Goal: Entertainment & Leisure: Consume media (video, audio)

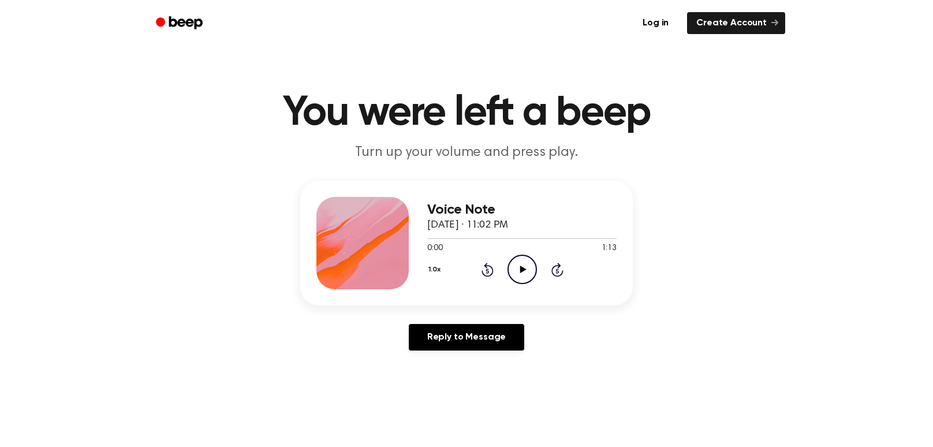
click at [466, 271] on icon "Play Audio" at bounding box center [522, 269] width 29 height 29
click at [466, 271] on icon "Pause Audio" at bounding box center [522, 269] width 29 height 29
click at [466, 279] on icon "Play Audio" at bounding box center [522, 269] width 29 height 29
drag, startPoint x: 500, startPoint y: 240, endPoint x: 403, endPoint y: 245, distance: 96.6
click at [403, 245] on div "Voice Note September 14, 2025 · 11:02 PM 0:29 1:13 Your browser does not suppor…" at bounding box center [466, 243] width 333 height 125
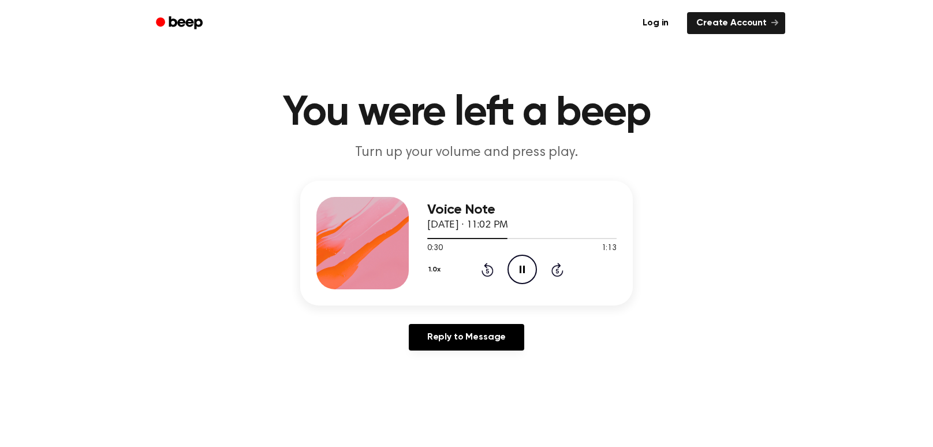
click at [466, 267] on icon at bounding box center [522, 270] width 5 height 8
drag, startPoint x: 505, startPoint y: 237, endPoint x: 387, endPoint y: 227, distance: 118.8
click at [387, 227] on div "Voice Note September 14, 2025 · 11:02 PM 0:31 1:13 Your browser does not suppor…" at bounding box center [466, 243] width 333 height 125
click at [466, 247] on div "0:31 1:13" at bounding box center [521, 249] width 189 height 12
click at [466, 272] on div "1.0x Rewind 5 seconds Play Audio Skip 5 seconds" at bounding box center [521, 269] width 189 height 29
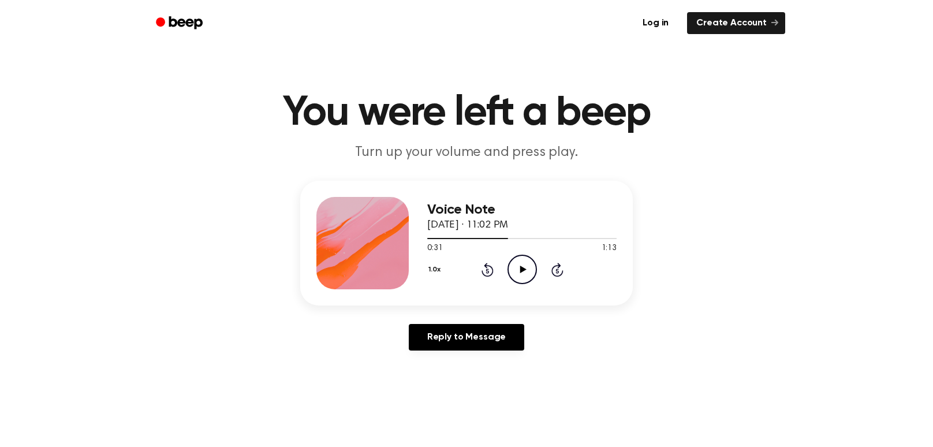
click at [466, 269] on icon at bounding box center [487, 271] width 3 height 5
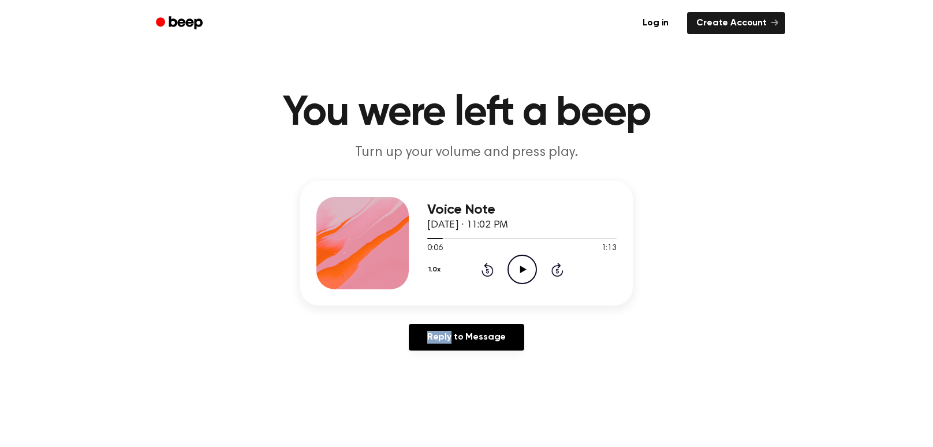
click at [466, 269] on icon at bounding box center [487, 271] width 3 height 5
click at [466, 355] on div "Voice Note September 14, 2025 · 11:02 PM 0:00 1:13 Your browser does not suppor…" at bounding box center [467, 270] width 906 height 179
click at [466, 270] on icon "Play Audio" at bounding box center [522, 269] width 29 height 29
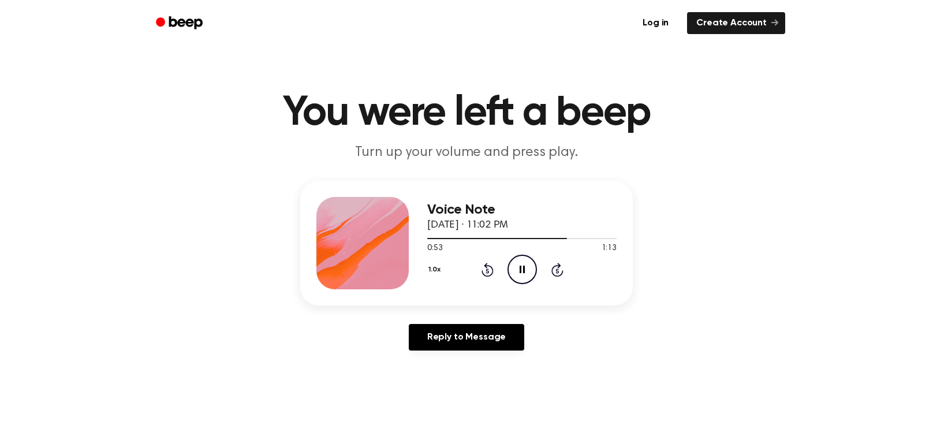
click at [466, 267] on icon "Pause Audio" at bounding box center [522, 269] width 29 height 29
click at [466, 267] on icon at bounding box center [488, 270] width 12 height 14
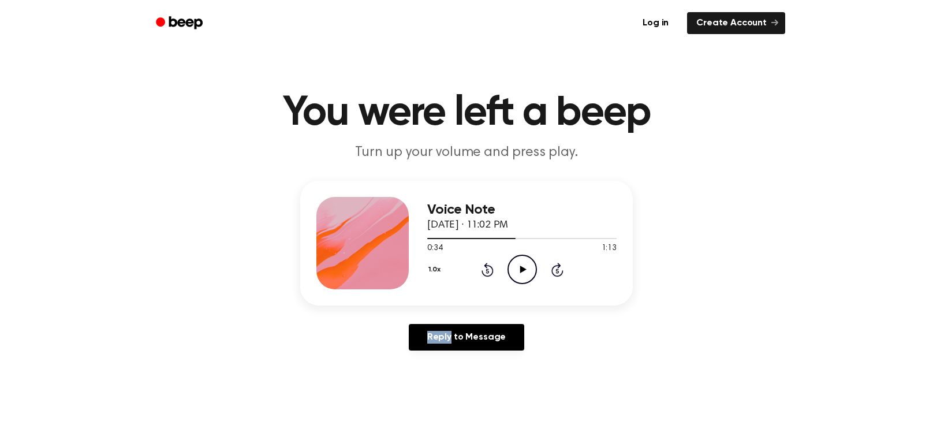
click at [466, 267] on icon at bounding box center [488, 270] width 12 height 14
click at [466, 267] on icon "Rewind 5 seconds" at bounding box center [487, 269] width 13 height 15
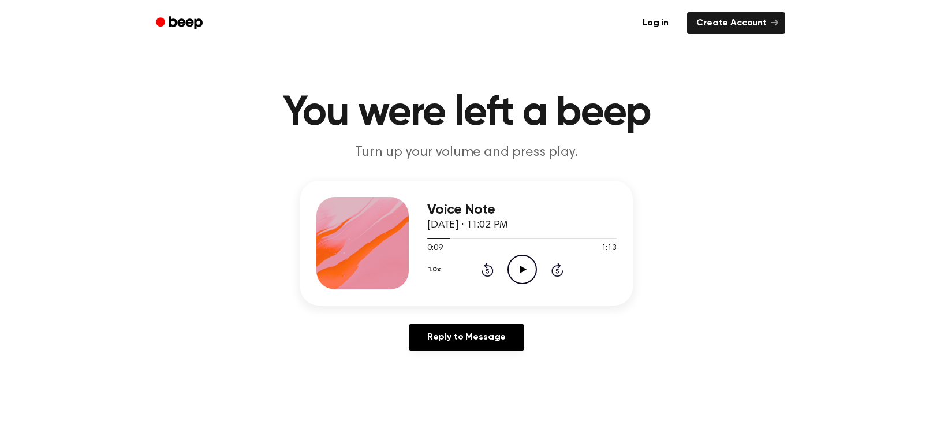
click at [466, 267] on icon "Rewind 5 seconds" at bounding box center [487, 269] width 13 height 15
click at [466, 262] on icon "Play Audio" at bounding box center [522, 269] width 29 height 29
click at [466, 262] on icon "Pause Audio" at bounding box center [522, 269] width 29 height 29
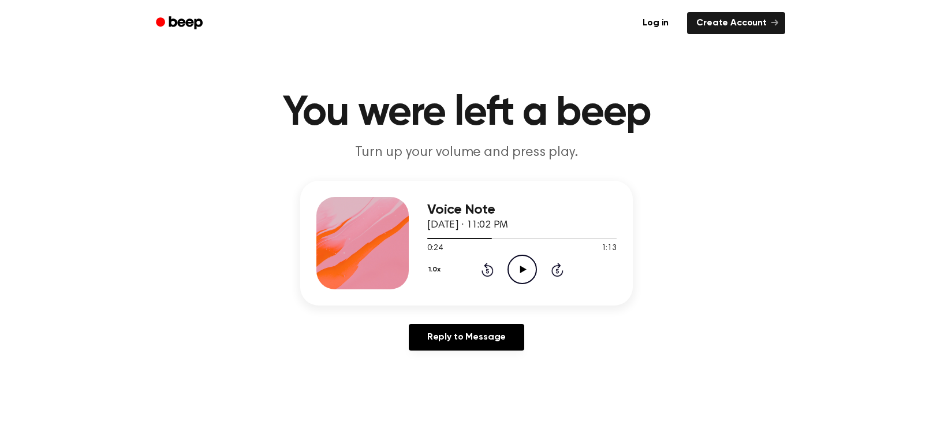
click at [466, 270] on icon "Play Audio" at bounding box center [522, 269] width 29 height 29
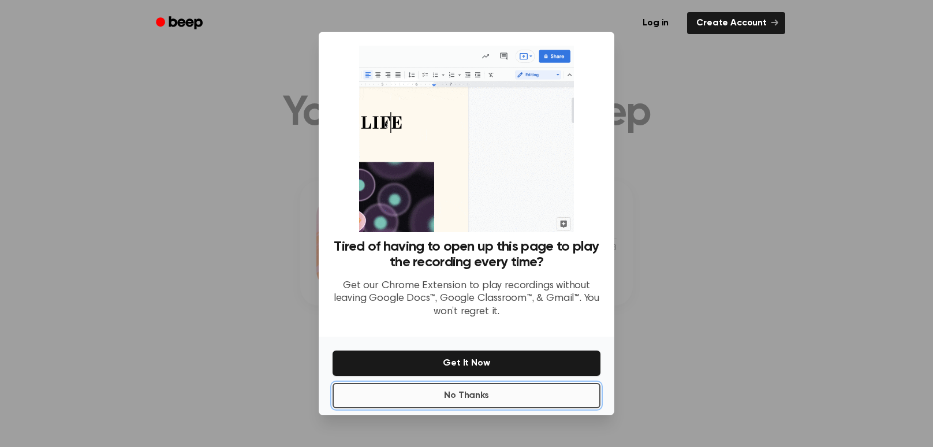
click at [466, 399] on button "No Thanks" at bounding box center [467, 395] width 268 height 25
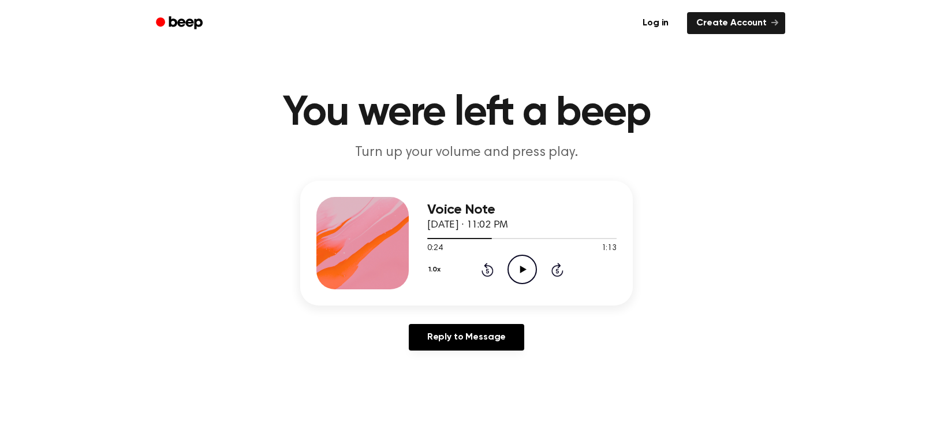
click at [466, 269] on icon "Play Audio" at bounding box center [522, 269] width 29 height 29
click at [162, 185] on div "Voice Note September 14, 2025 · 11:02 PM 0:31 1:13 Your browser does not suppor…" at bounding box center [467, 270] width 906 height 179
click at [466, 265] on div "1.0x Rewind 5 seconds Pause Audio Skip 5 seconds" at bounding box center [521, 269] width 189 height 29
click at [466, 264] on circle at bounding box center [522, 269] width 28 height 28
click at [466, 270] on icon "Rewind 5 seconds" at bounding box center [487, 269] width 13 height 15
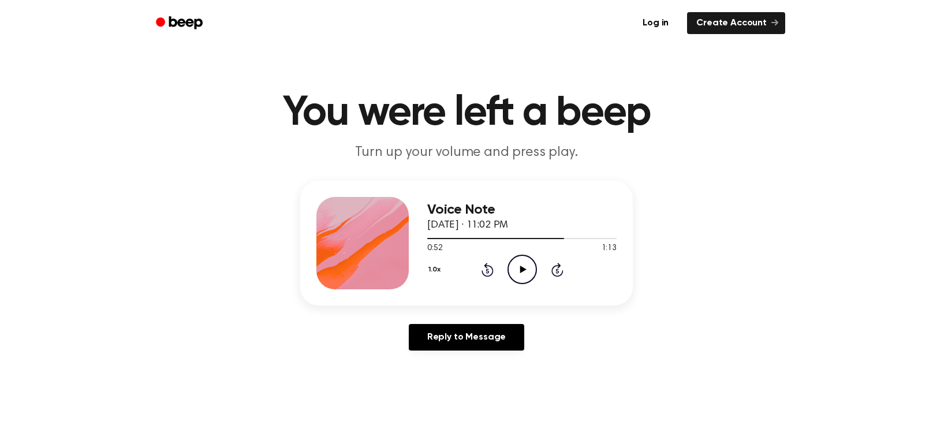
click at [466, 270] on icon "Rewind 5 seconds" at bounding box center [487, 269] width 13 height 15
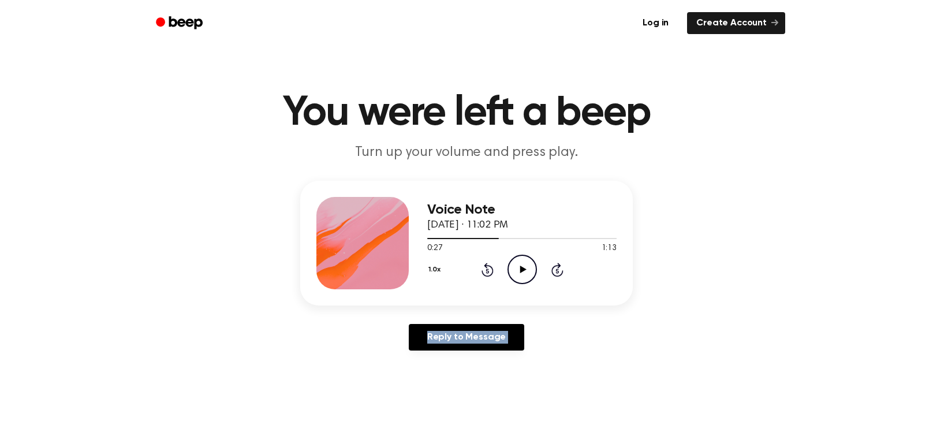
click at [466, 270] on icon "Rewind 5 seconds" at bounding box center [487, 269] width 13 height 15
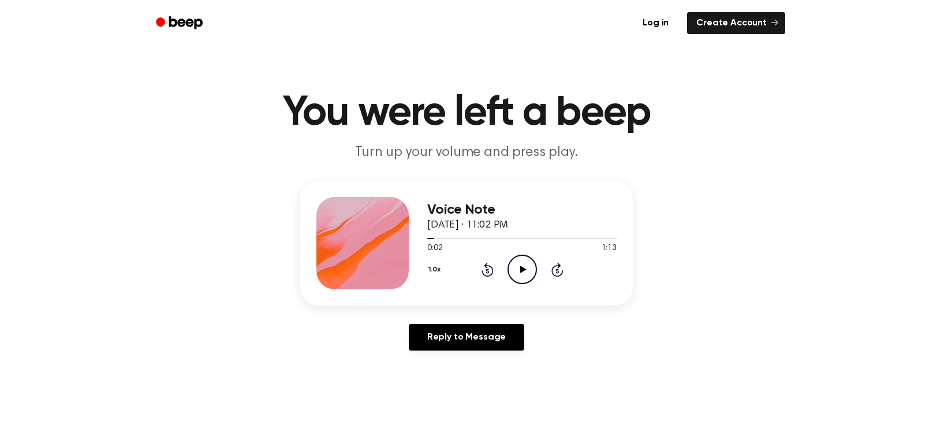
click at [466, 270] on icon "Rewind 5 seconds" at bounding box center [487, 269] width 13 height 15
click at [466, 260] on icon "Play Audio" at bounding box center [522, 269] width 29 height 29
click at [466, 260] on icon "Pause Audio" at bounding box center [522, 269] width 29 height 29
click at [466, 268] on icon at bounding box center [488, 270] width 12 height 14
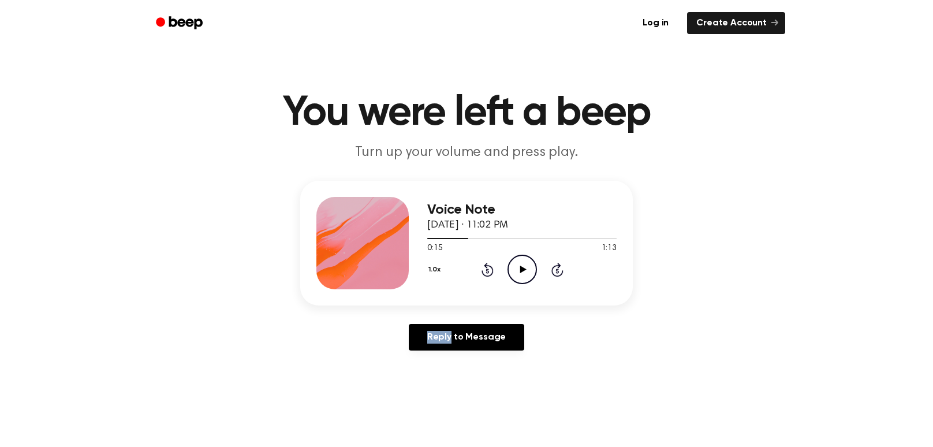
click at [466, 268] on icon at bounding box center [488, 270] width 12 height 14
click at [466, 267] on icon at bounding box center [488, 270] width 12 height 14
click at [466, 340] on link "Reply to Message" at bounding box center [466, 337] width 115 height 27
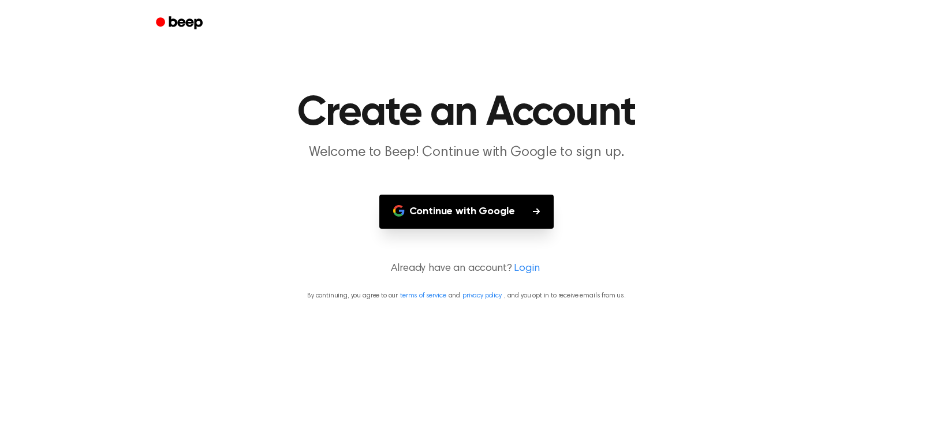
click at [466, 214] on button "Continue with Google" at bounding box center [466, 212] width 175 height 34
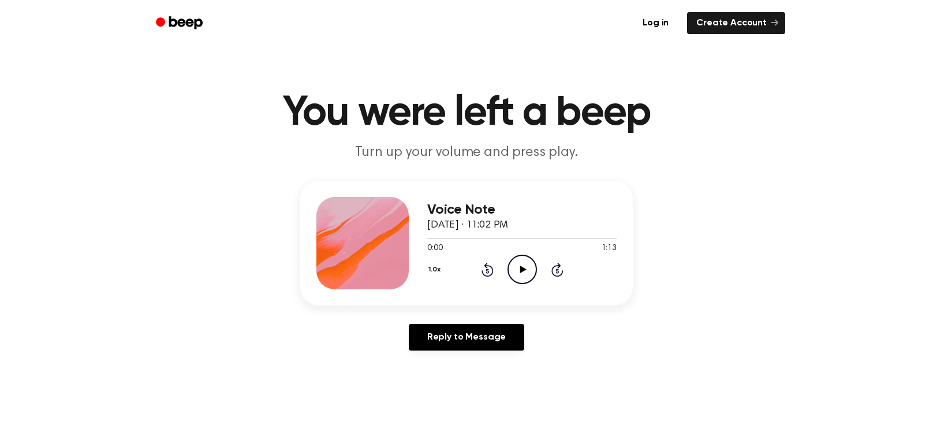
click at [466, 271] on icon "Play Audio" at bounding box center [522, 269] width 29 height 29
click at [466, 267] on icon "Rewind 5 seconds" at bounding box center [487, 269] width 13 height 15
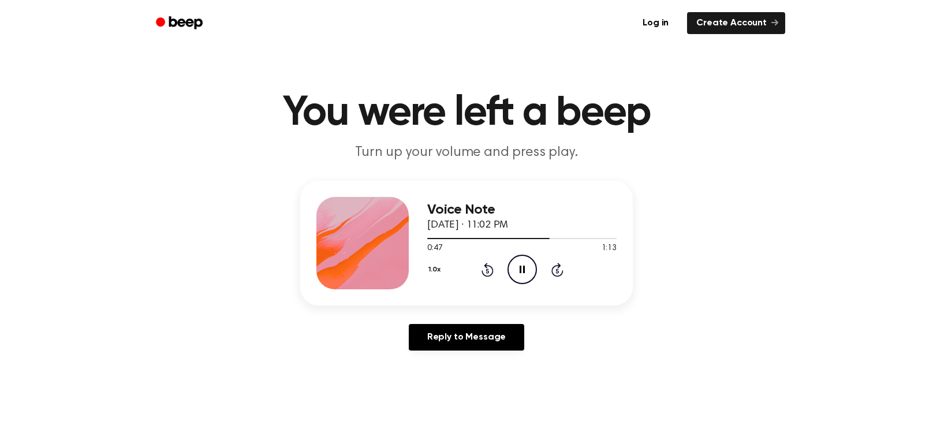
click at [466, 266] on icon "Pause Audio" at bounding box center [522, 269] width 29 height 29
click at [466, 269] on icon "Rewind 5 seconds" at bounding box center [487, 269] width 13 height 15
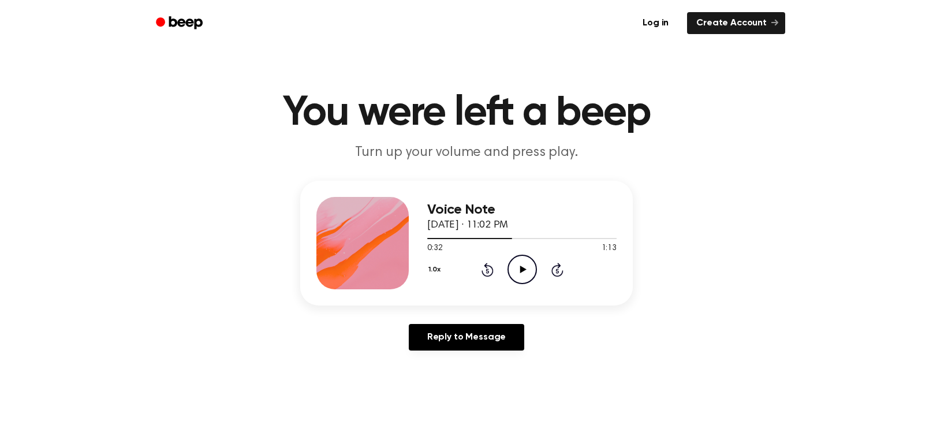
click at [466, 269] on icon "Rewind 5 seconds" at bounding box center [487, 269] width 13 height 15
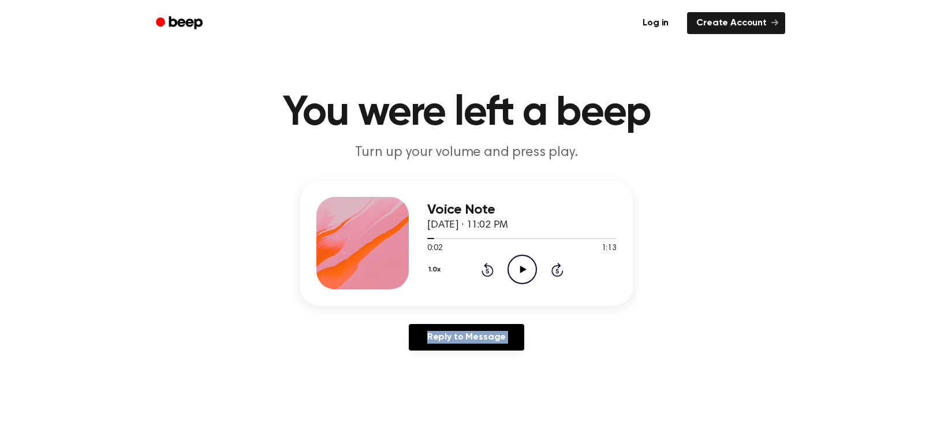
click at [466, 269] on icon "Rewind 5 seconds" at bounding box center [487, 269] width 13 height 15
click at [466, 275] on icon "Play Audio" at bounding box center [522, 269] width 29 height 29
click at [466, 258] on icon "Pause Audio" at bounding box center [522, 269] width 29 height 29
click at [466, 264] on icon at bounding box center [488, 270] width 12 height 14
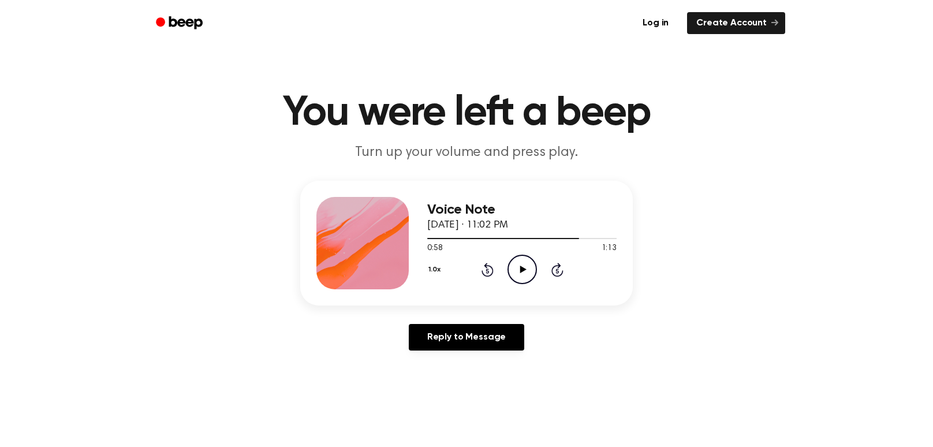
click at [466, 264] on icon at bounding box center [488, 270] width 12 height 14
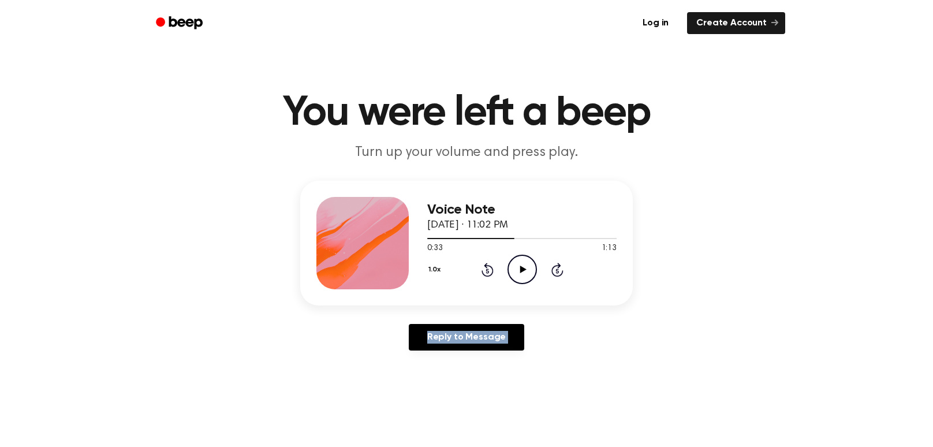
click at [466, 264] on icon at bounding box center [488, 270] width 12 height 14
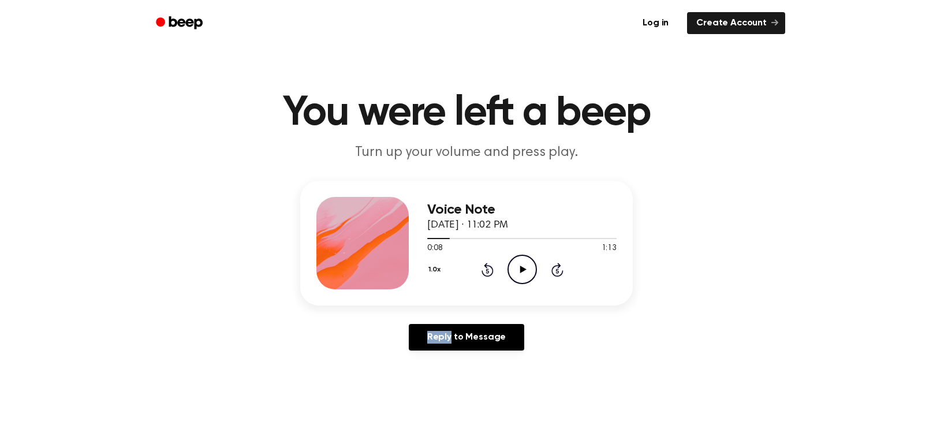
click at [466, 259] on icon "Play Audio" at bounding box center [522, 269] width 29 height 29
click at [466, 267] on icon "Pause Audio" at bounding box center [522, 269] width 29 height 29
click at [466, 268] on icon "Play Audio" at bounding box center [522, 269] width 29 height 29
click at [466, 268] on icon "Pause Audio" at bounding box center [522, 269] width 29 height 29
click at [466, 268] on icon at bounding box center [523, 270] width 6 height 8
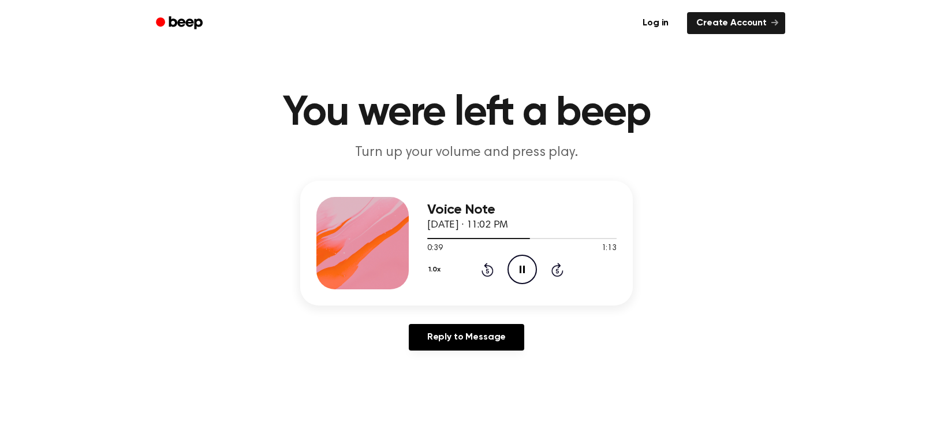
click at [466, 269] on icon "Pause Audio" at bounding box center [522, 269] width 29 height 29
click at [466, 268] on icon "Play Audio" at bounding box center [522, 269] width 29 height 29
click at [466, 263] on icon "Pause Audio" at bounding box center [522, 269] width 29 height 29
click at [466, 267] on icon at bounding box center [488, 270] width 12 height 14
click at [466, 266] on icon at bounding box center [523, 270] width 6 height 8
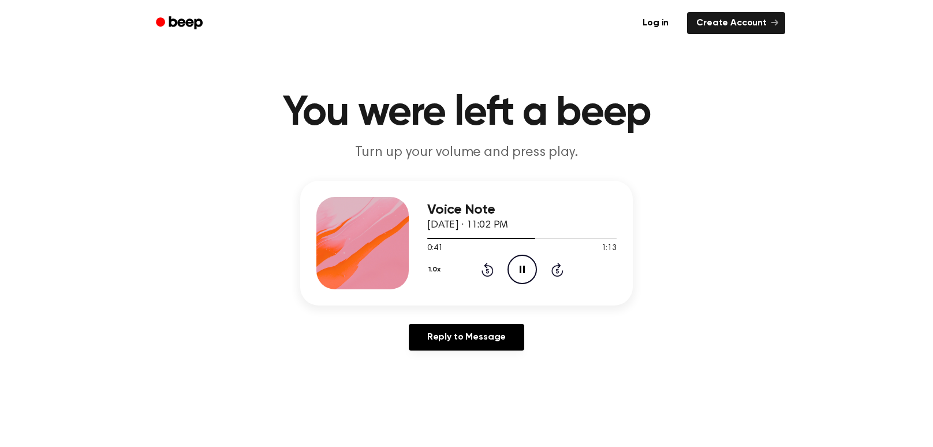
click at [466, 267] on div "1.0x Rewind 5 seconds Pause Audio Skip 5 seconds" at bounding box center [521, 269] width 189 height 29
click at [466, 275] on icon "Rewind 5 seconds" at bounding box center [487, 269] width 13 height 15
click at [466, 273] on icon "Rewind 5 seconds" at bounding box center [487, 269] width 13 height 15
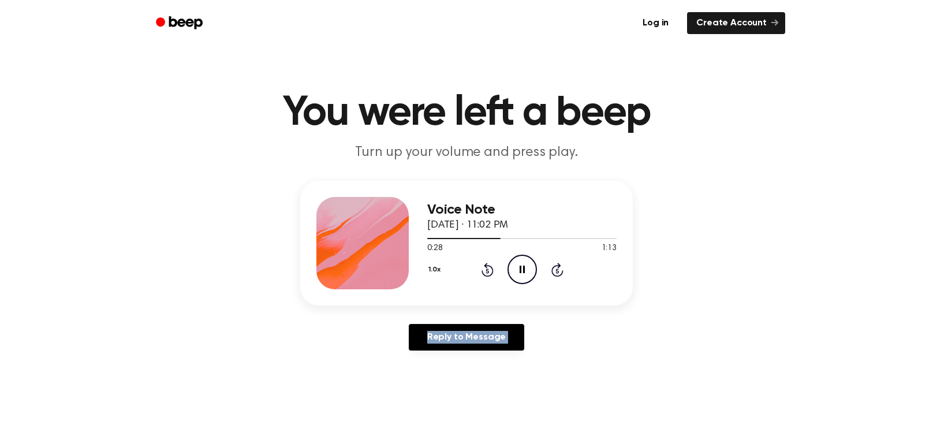
click at [466, 278] on icon "Pause Audio" at bounding box center [522, 269] width 29 height 29
click at [466, 273] on icon "Play Audio" at bounding box center [522, 269] width 29 height 29
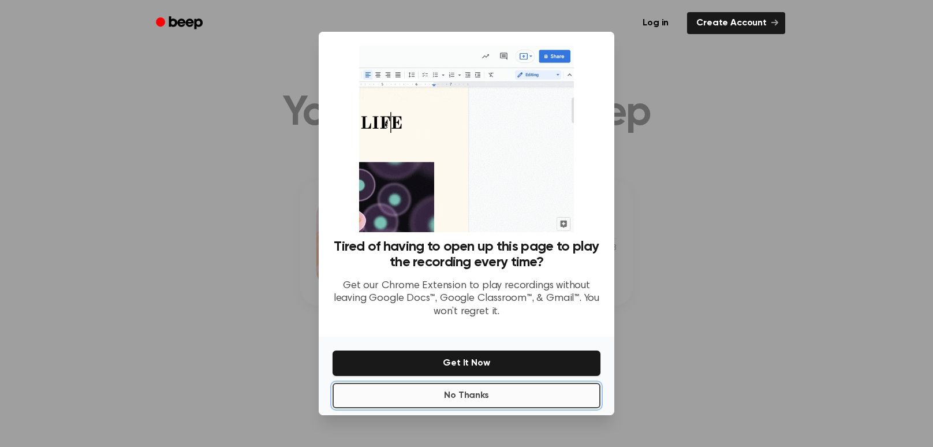
click at [446, 396] on button "No Thanks" at bounding box center [467, 395] width 268 height 25
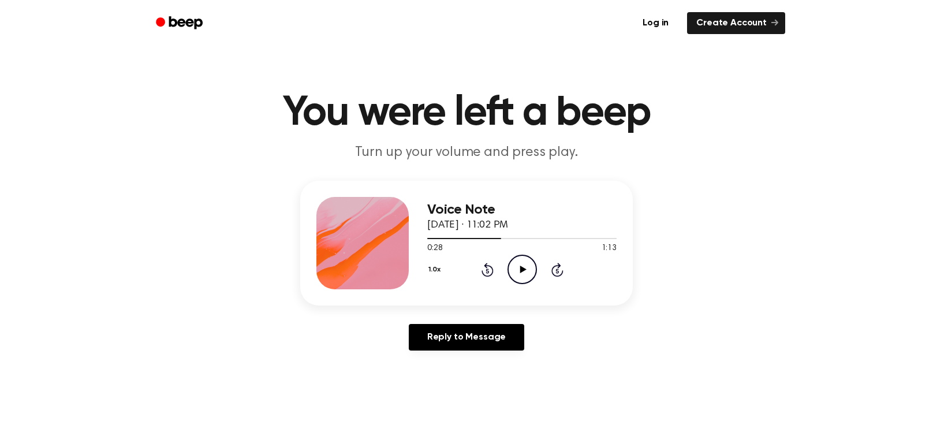
click at [466, 265] on icon "Play Audio" at bounding box center [522, 269] width 29 height 29
click at [466, 270] on icon "Pause Audio" at bounding box center [522, 269] width 29 height 29
click at [466, 269] on icon "Rewind 5 seconds" at bounding box center [487, 269] width 13 height 15
click at [466, 265] on icon "Play Audio" at bounding box center [522, 269] width 29 height 29
click at [466, 275] on icon "Pause Audio" at bounding box center [522, 269] width 29 height 29
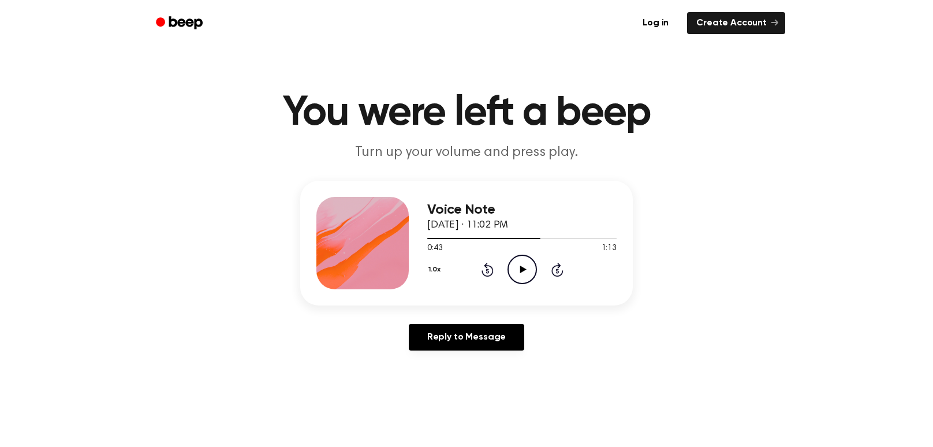
click at [466, 269] on icon "Rewind 5 seconds" at bounding box center [487, 269] width 13 height 15
click at [466, 265] on icon "Play Audio" at bounding box center [522, 269] width 29 height 29
click at [466, 267] on icon "Pause Audio" at bounding box center [522, 269] width 29 height 29
click at [466, 261] on div "1.0x Rewind 5 seconds Play Audio Skip 5 seconds" at bounding box center [521, 269] width 189 height 29
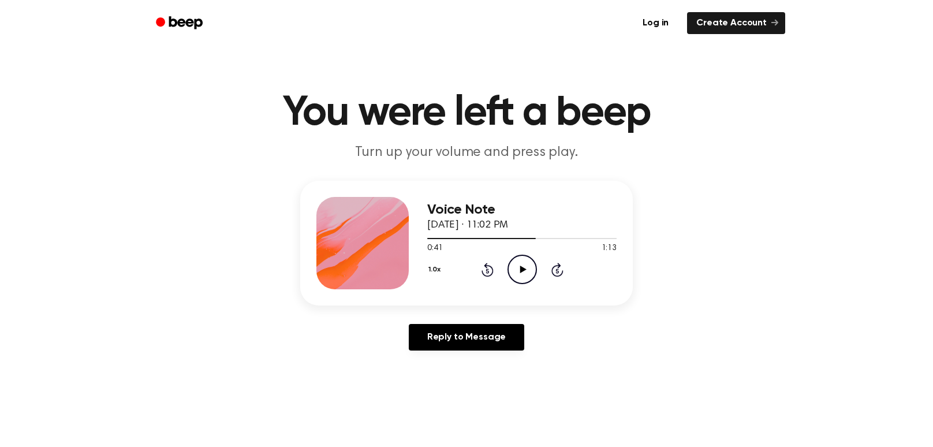
click at [466, 262] on icon "Rewind 5 seconds" at bounding box center [487, 269] width 13 height 15
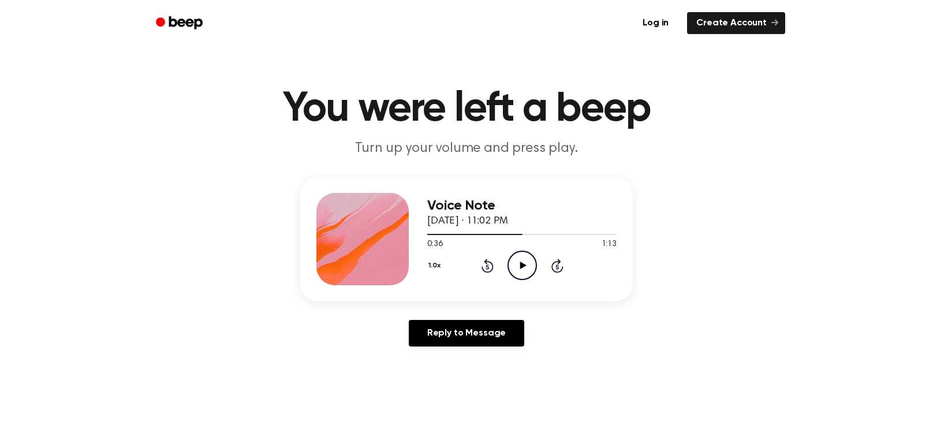
scroll to position [6, 0]
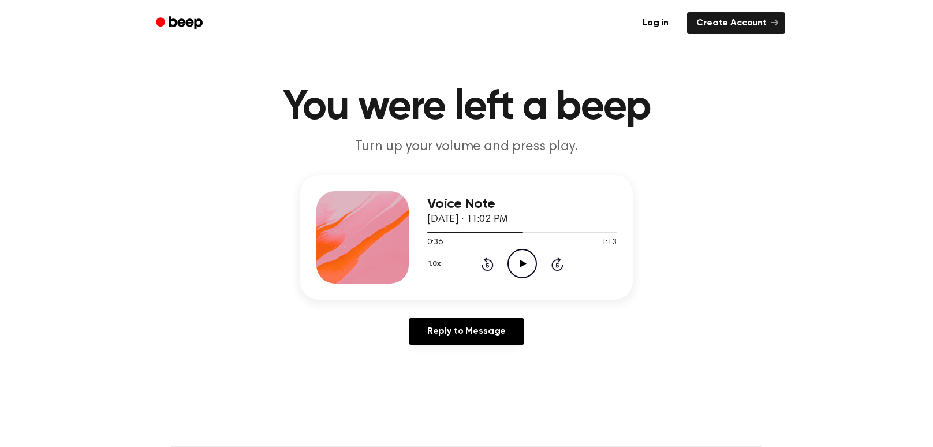
click at [466, 256] on icon "Rewind 5 seconds" at bounding box center [487, 263] width 13 height 15
click at [466, 258] on icon "Play Audio" at bounding box center [522, 263] width 29 height 29
click at [466, 261] on icon "Pause Audio" at bounding box center [522, 263] width 29 height 29
click at [466, 267] on icon "Play Audio" at bounding box center [522, 263] width 29 height 29
click at [466, 267] on icon "Pause Audio" at bounding box center [522, 263] width 29 height 29
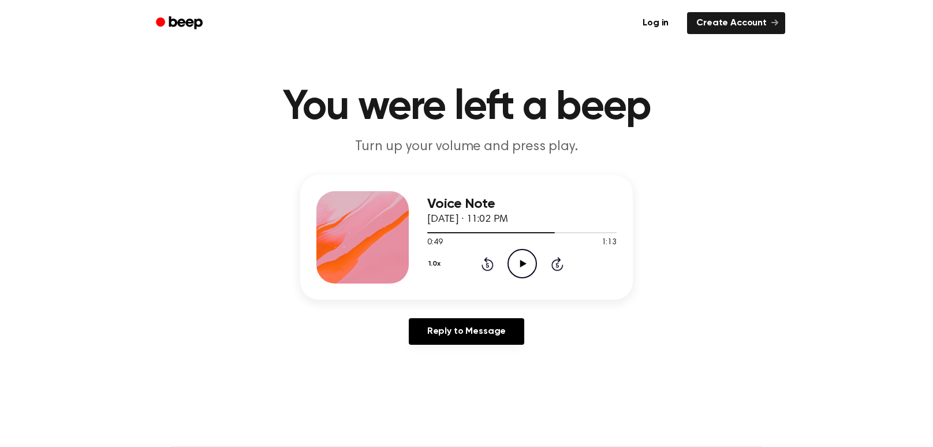
click at [466, 266] on icon "Play Audio" at bounding box center [522, 263] width 29 height 29
click at [466, 254] on icon "Pause Audio" at bounding box center [522, 263] width 29 height 29
click at [466, 269] on icon at bounding box center [488, 264] width 12 height 14
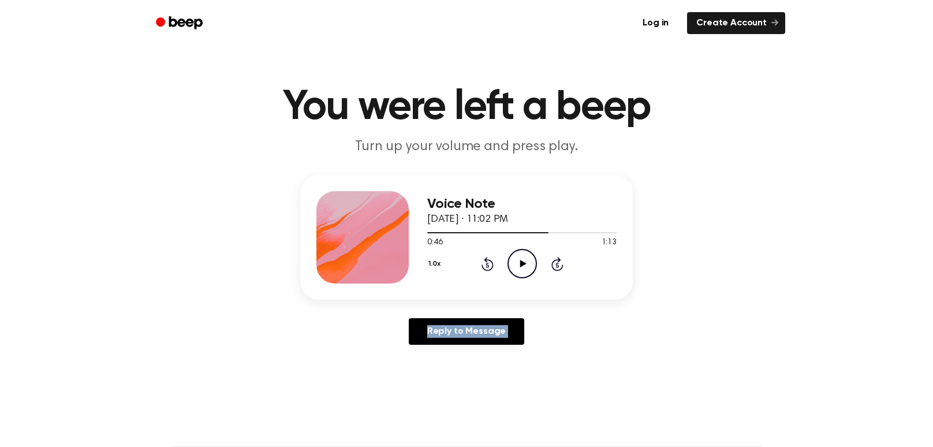
click at [466, 269] on icon at bounding box center [488, 264] width 12 height 14
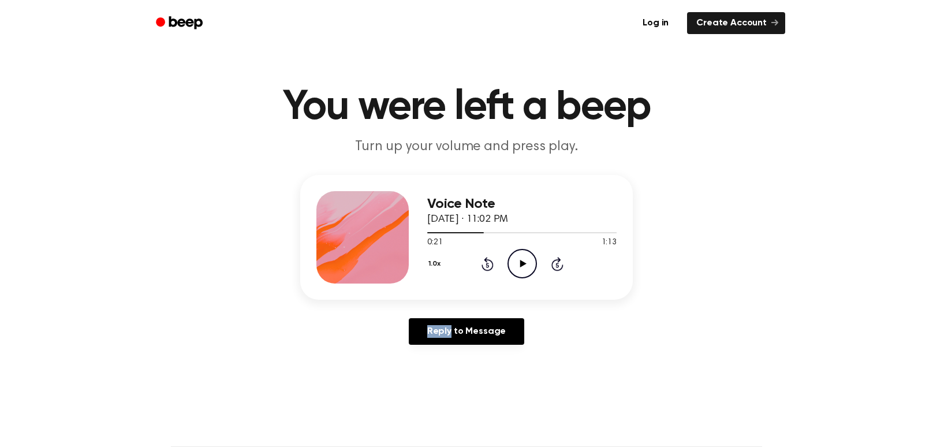
click at [466, 254] on icon "Play Audio" at bounding box center [522, 263] width 29 height 29
click at [466, 254] on icon "Pause Audio" at bounding box center [522, 263] width 29 height 29
click at [466, 263] on icon "Rewind 5 seconds" at bounding box center [487, 263] width 13 height 15
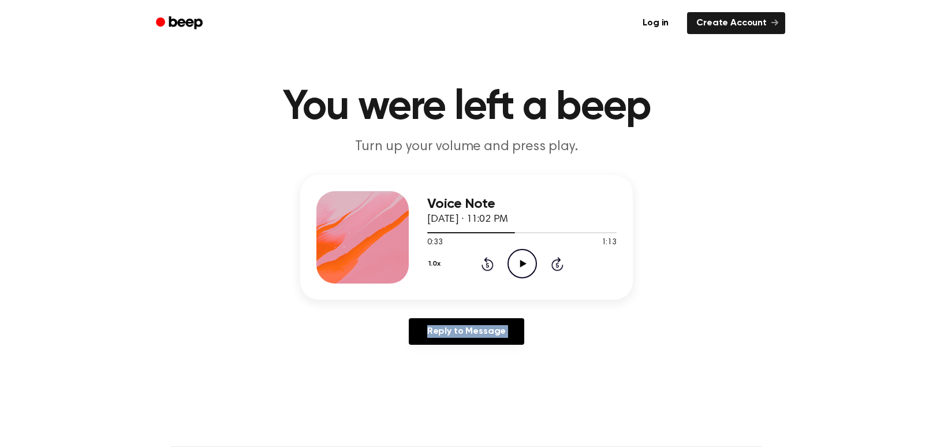
click at [466, 263] on icon "Rewind 5 seconds" at bounding box center [487, 263] width 13 height 15
click at [466, 259] on icon "Play Audio" at bounding box center [522, 263] width 29 height 29
click at [466, 266] on icon "Pause Audio" at bounding box center [522, 263] width 29 height 29
click at [466, 266] on div "1.0x Rewind 5 seconds Play Audio Skip 5 seconds" at bounding box center [521, 263] width 189 height 29
click at [466, 264] on icon at bounding box center [488, 264] width 12 height 14
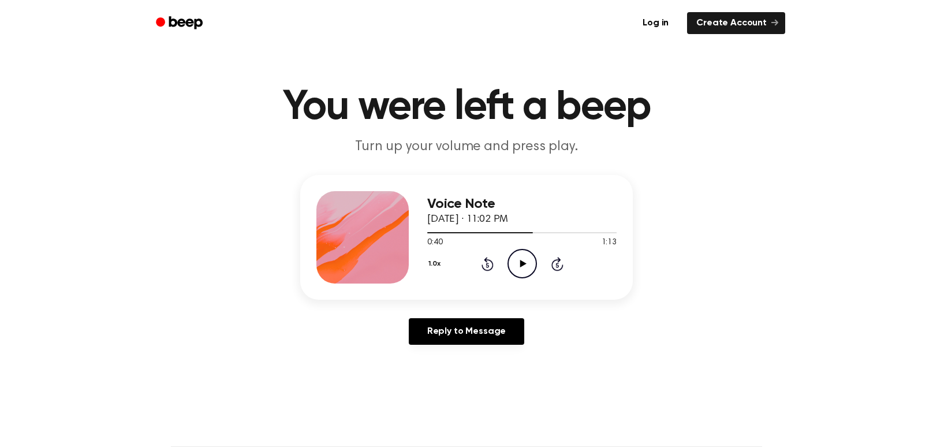
click at [466, 270] on icon "Play Audio" at bounding box center [522, 263] width 29 height 29
click at [466, 266] on icon "Pause Audio" at bounding box center [522, 263] width 29 height 29
click at [466, 252] on icon "Play Audio" at bounding box center [522, 263] width 29 height 29
click at [466, 262] on icon "Rewind 5 seconds" at bounding box center [487, 263] width 13 height 15
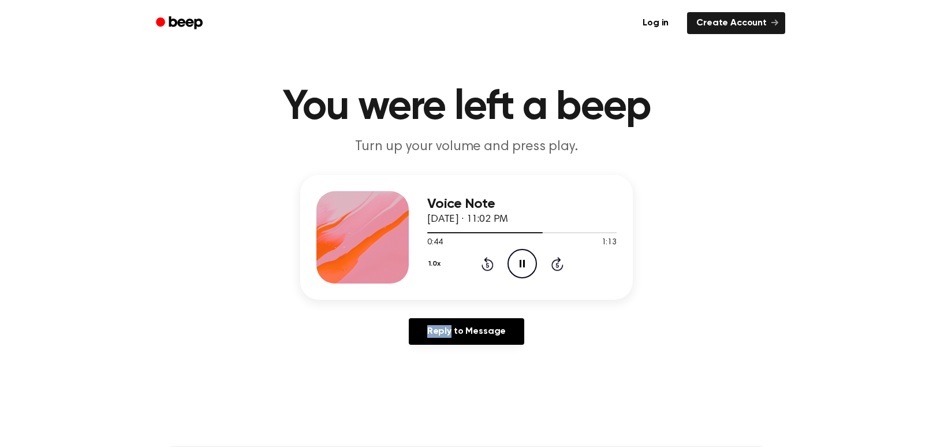
click at [466, 262] on icon "Rewind 5 seconds" at bounding box center [487, 263] width 13 height 15
click at [466, 271] on icon "Pause Audio" at bounding box center [522, 263] width 29 height 29
click at [466, 267] on icon "Rewind 5 seconds" at bounding box center [487, 263] width 13 height 15
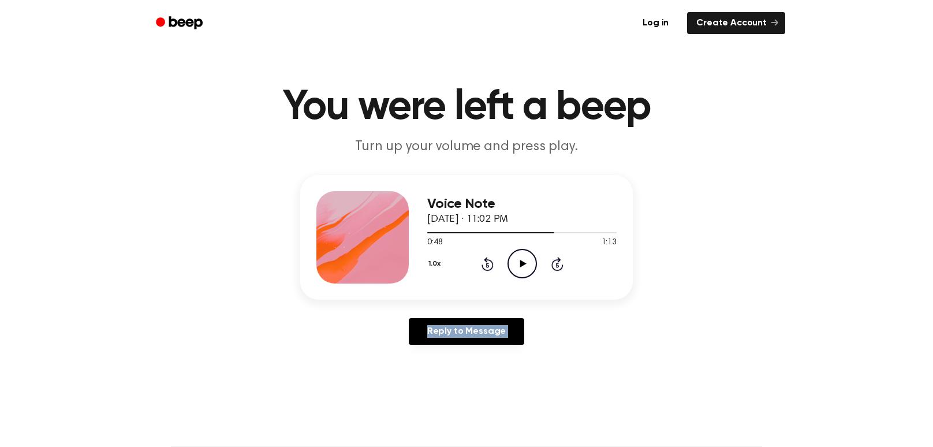
click at [466, 262] on icon "Play Audio" at bounding box center [522, 263] width 29 height 29
click at [466, 255] on icon "Pause Audio" at bounding box center [522, 263] width 29 height 29
click at [466, 267] on icon "Rewind 5 seconds" at bounding box center [487, 263] width 13 height 15
click at [466, 260] on icon "Play Audio" at bounding box center [522, 263] width 29 height 29
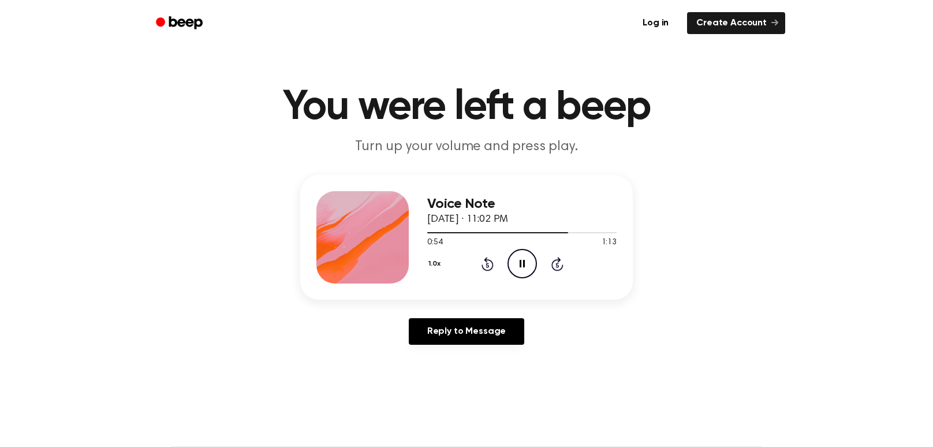
click at [466, 261] on icon "Rewind 5 seconds" at bounding box center [487, 263] width 13 height 15
click at [466, 267] on icon "Rewind 5 seconds" at bounding box center [487, 263] width 13 height 15
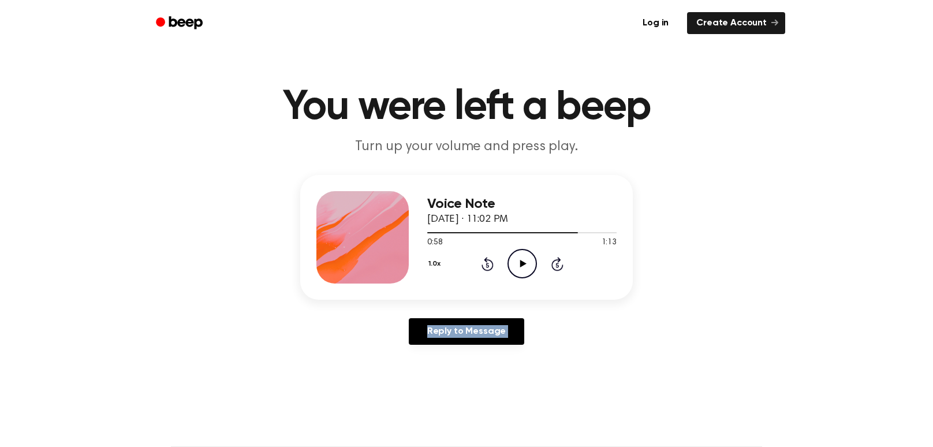
click at [466, 267] on icon "Rewind 5 seconds" at bounding box center [487, 263] width 13 height 15
click at [466, 258] on icon "Play Audio" at bounding box center [522, 263] width 29 height 29
